Goal: Task Accomplishment & Management: Manage account settings

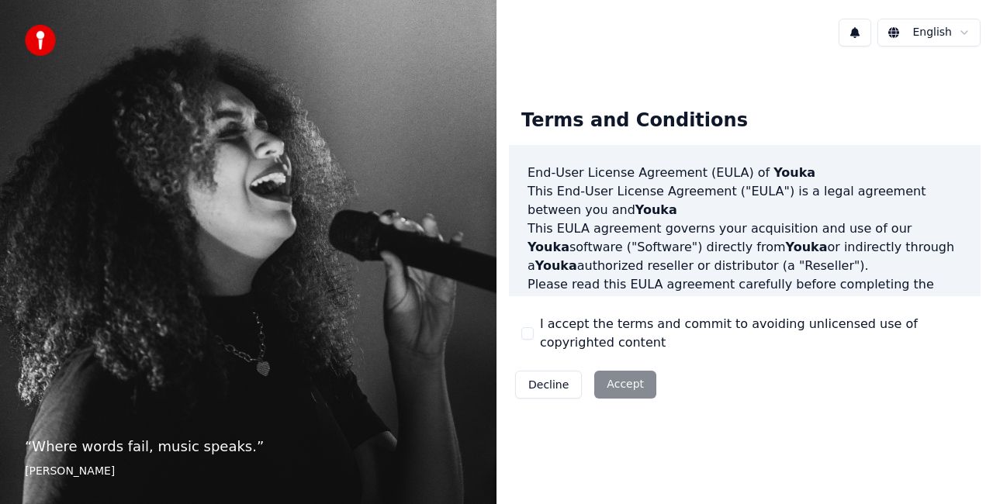
click at [527, 330] on button "I accept the terms and commit to avoiding unlicensed use of copyrighted content" at bounding box center [527, 333] width 12 height 12
click at [619, 378] on button "Accept" at bounding box center [625, 385] width 62 height 28
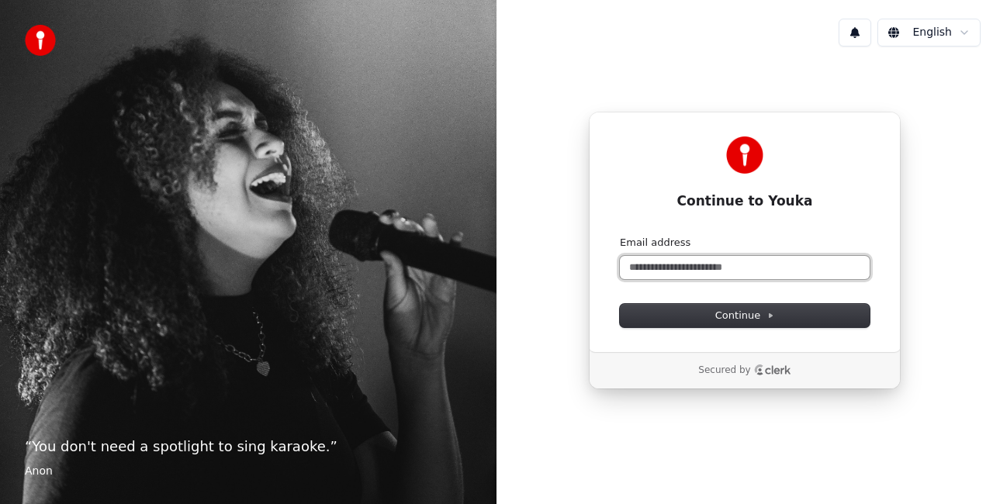
click at [644, 257] on input "Email address" at bounding box center [745, 267] width 250 height 23
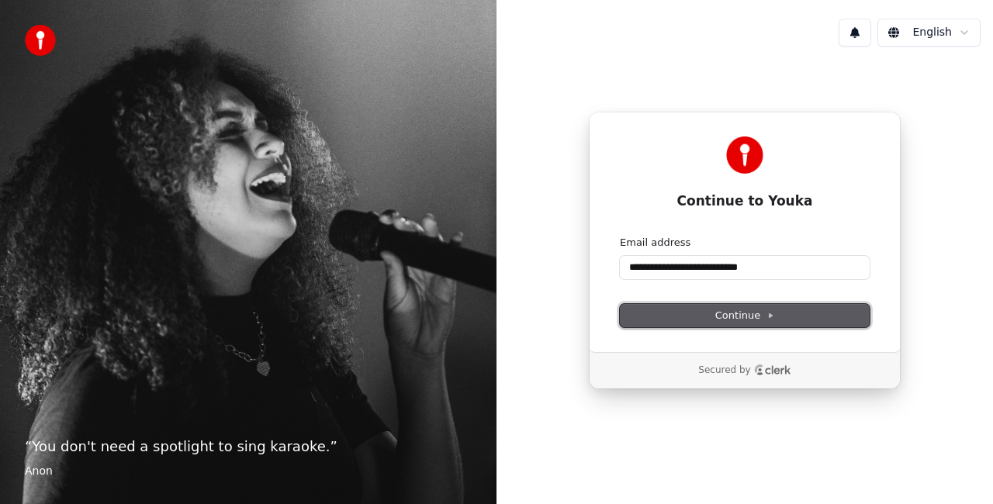
click at [751, 311] on span "Continue" at bounding box center [744, 316] width 59 height 14
type input "**********"
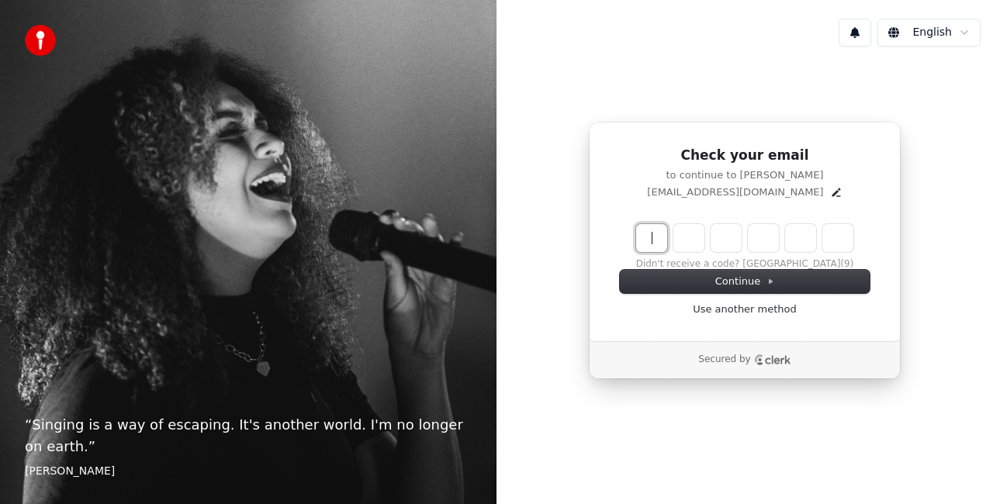
click at [652, 232] on input "Enter verification code" at bounding box center [760, 238] width 248 height 28
click at [650, 235] on input "Enter verification code" at bounding box center [760, 238] width 248 height 28
click at [651, 238] on input "Enter verification code" at bounding box center [760, 238] width 248 height 28
type input "******"
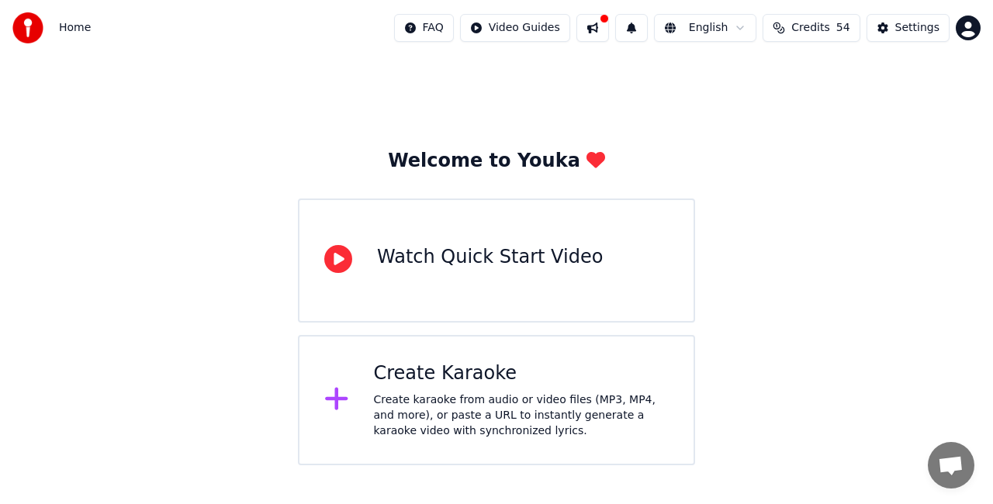
click at [73, 28] on span "Home" at bounding box center [75, 28] width 32 height 16
click at [23, 26] on img at bounding box center [27, 27] width 31 height 31
click at [968, 26] on html "Home FAQ Video Guides English Credits 54 Settings Welcome to Youka Watch Quick …" at bounding box center [496, 232] width 993 height 465
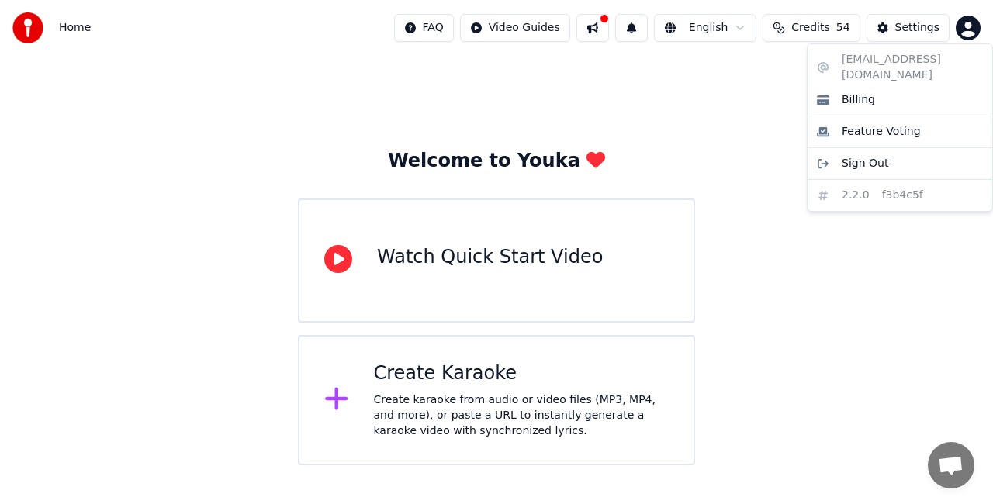
click at [603, 26] on html "Home FAQ Video Guides English Credits 54 Settings Welcome to Youka Watch Quick …" at bounding box center [496, 232] width 993 height 465
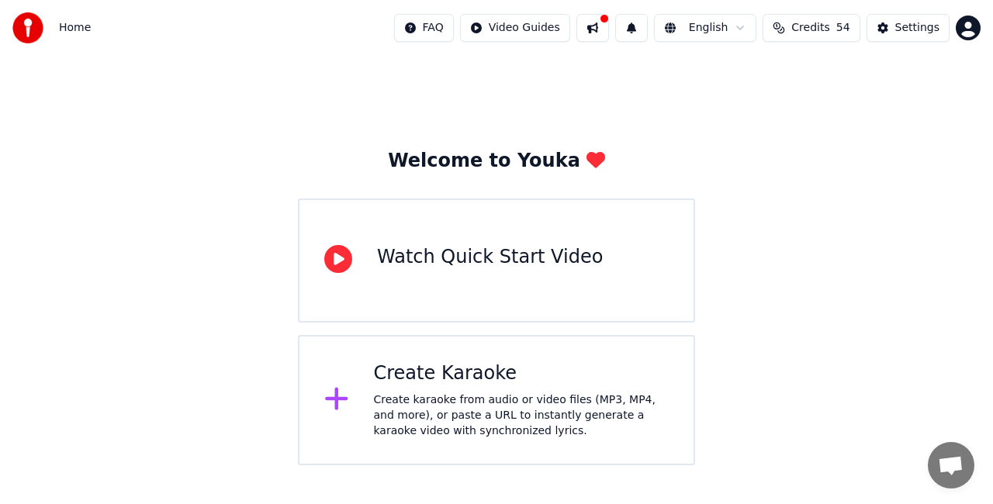
click at [26, 31] on img at bounding box center [27, 27] width 31 height 31
click at [945, 462] on span "Open chat" at bounding box center [951, 467] width 26 height 22
click at [423, 389] on div "Create Karaoke Create karaoke from audio or video files (MP3, MP4, and more), o…" at bounding box center [521, 400] width 295 height 78
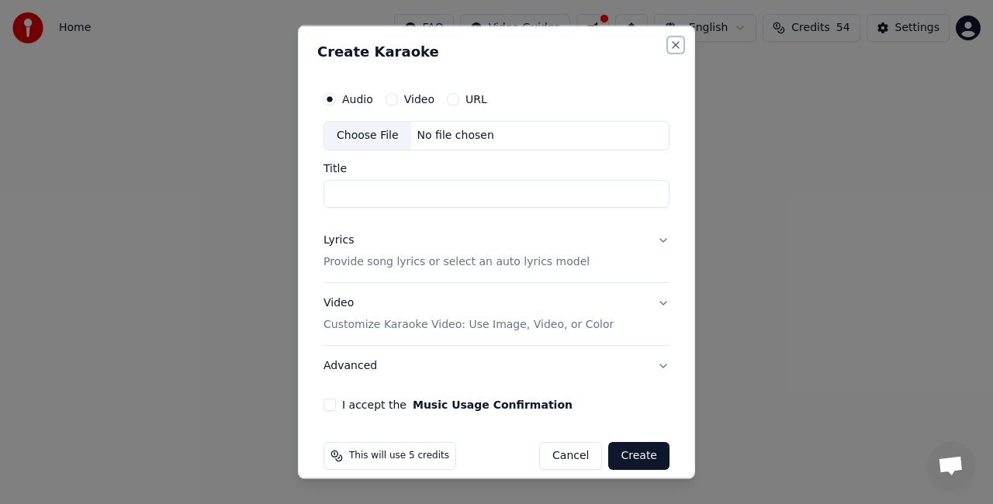
click at [669, 40] on button "Close" at bounding box center [675, 45] width 12 height 12
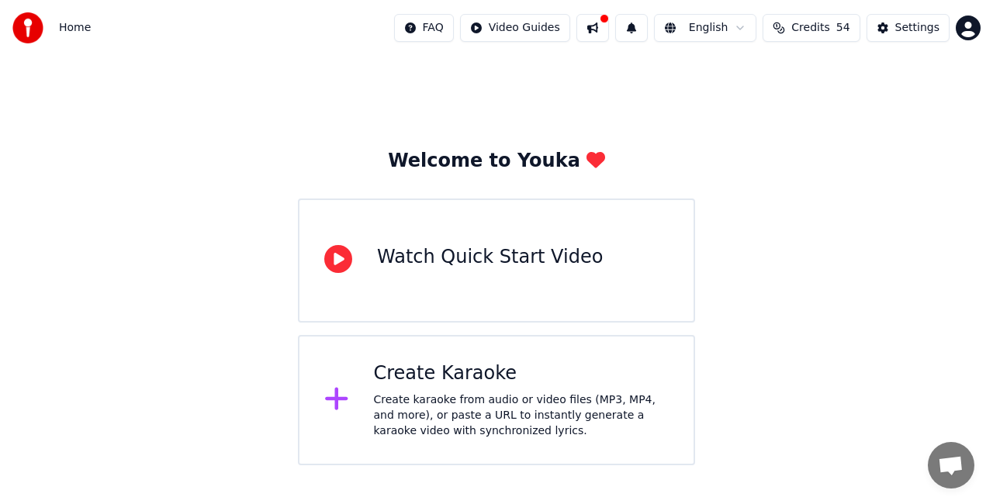
click at [811, 29] on span "Credits" at bounding box center [810, 28] width 38 height 16
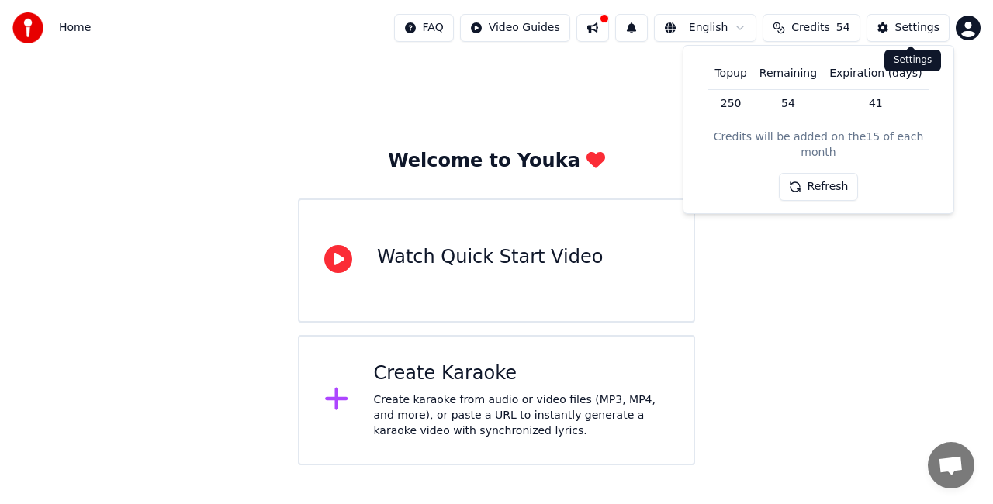
click at [903, 26] on div "Settings" at bounding box center [917, 28] width 44 height 16
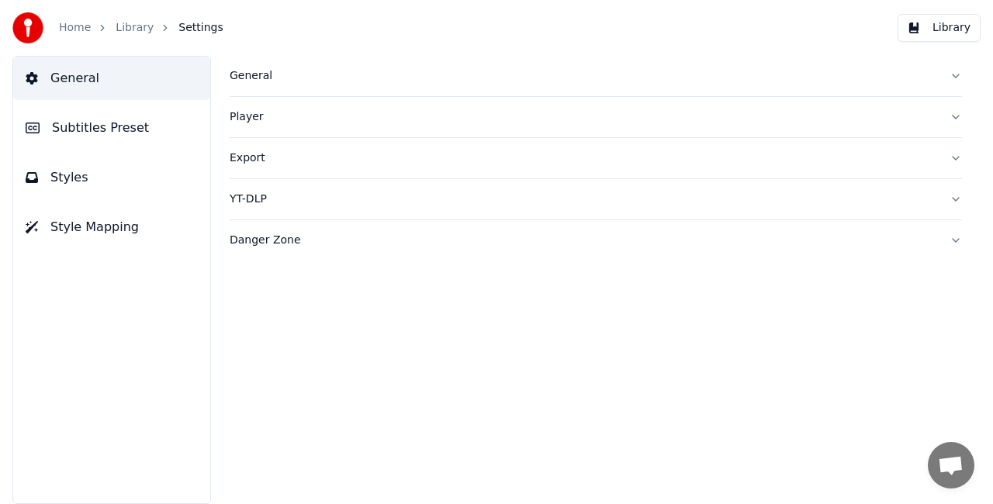
click at [242, 118] on div "Player" at bounding box center [583, 117] width 707 height 16
click at [126, 29] on link "Library" at bounding box center [135, 28] width 38 height 16
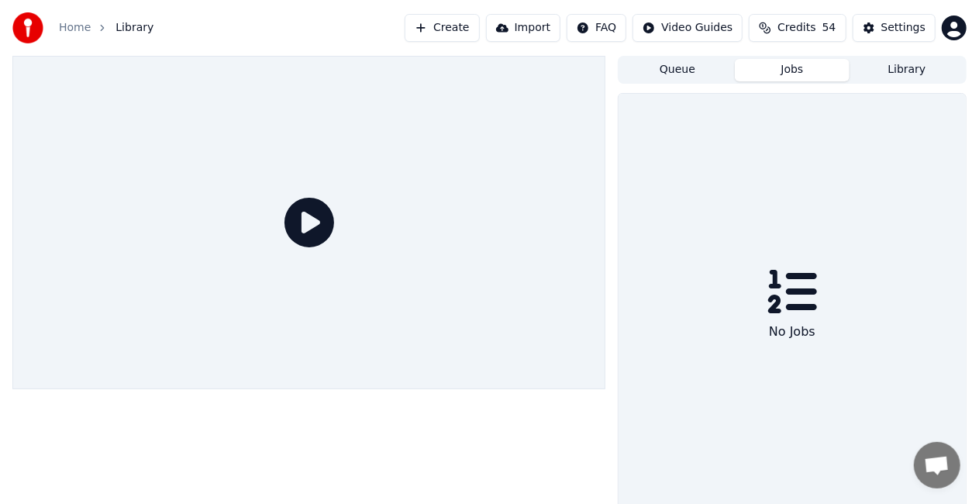
click at [800, 68] on button "Jobs" at bounding box center [792, 70] width 115 height 22
click at [668, 73] on button "Queue" at bounding box center [677, 70] width 115 height 22
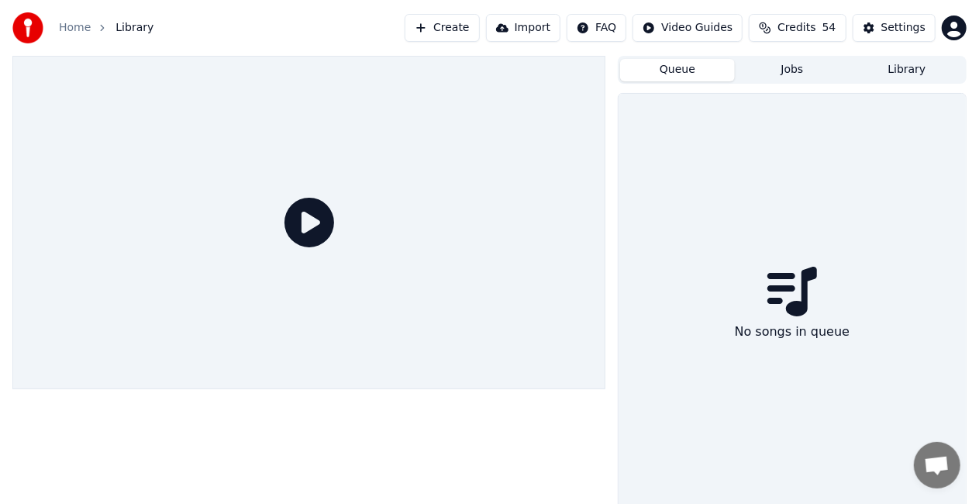
click at [305, 221] on icon at bounding box center [310, 223] width 50 height 50
click at [951, 28] on html "Home Library Create Import FAQ Video Guides Credits 54 Settings Queue Jobs Libr…" at bounding box center [489, 252] width 979 height 504
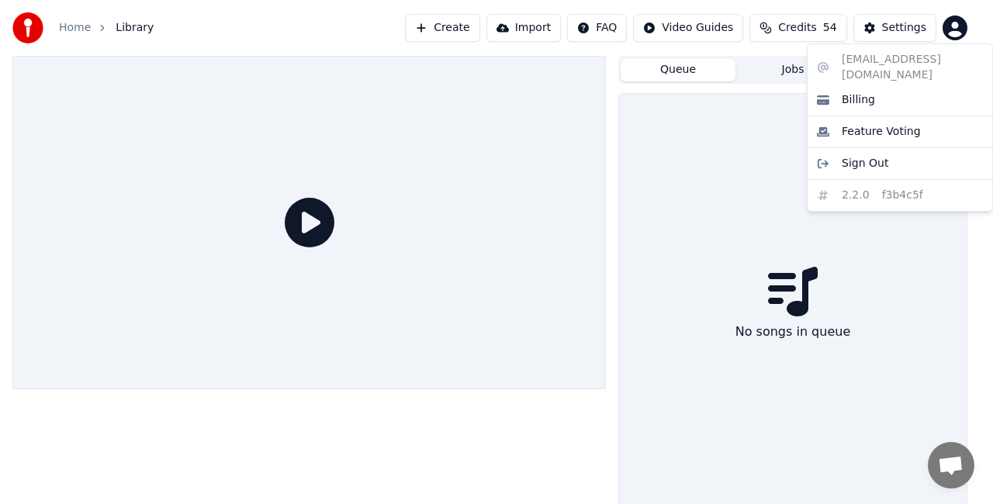
click at [848, 181] on div "[EMAIL_ADDRESS][DOMAIN_NAME] Billing Feature Voting Sign Out 2.2.0 f3b4c5f" at bounding box center [899, 127] width 186 height 168
click at [859, 124] on span "Feature Voting" at bounding box center [880, 132] width 79 height 16
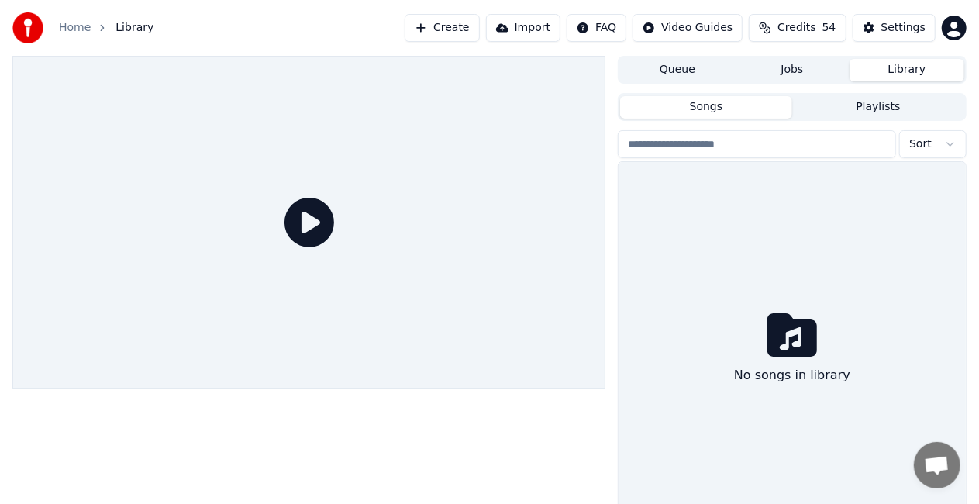
click at [903, 67] on button "Library" at bounding box center [907, 70] width 115 height 22
click at [762, 140] on input "search" at bounding box center [757, 144] width 278 height 28
click at [67, 28] on link "Home" at bounding box center [75, 28] width 32 height 16
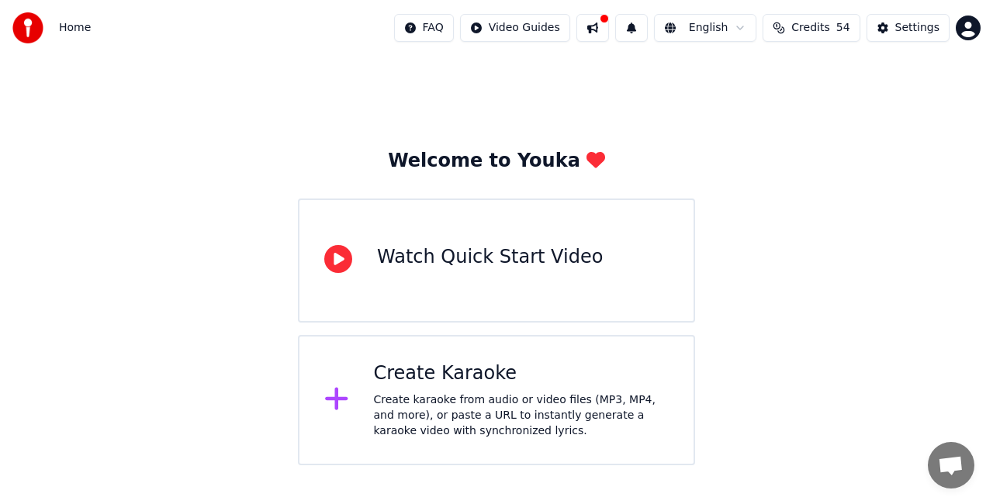
click at [609, 22] on button at bounding box center [592, 28] width 33 height 28
click at [399, 133] on div "Welcome to Youka Watch Quick Start Video Create Karaoke Create karaoke from aud…" at bounding box center [496, 260] width 993 height 409
